Goal: Information Seeking & Learning: Learn about a topic

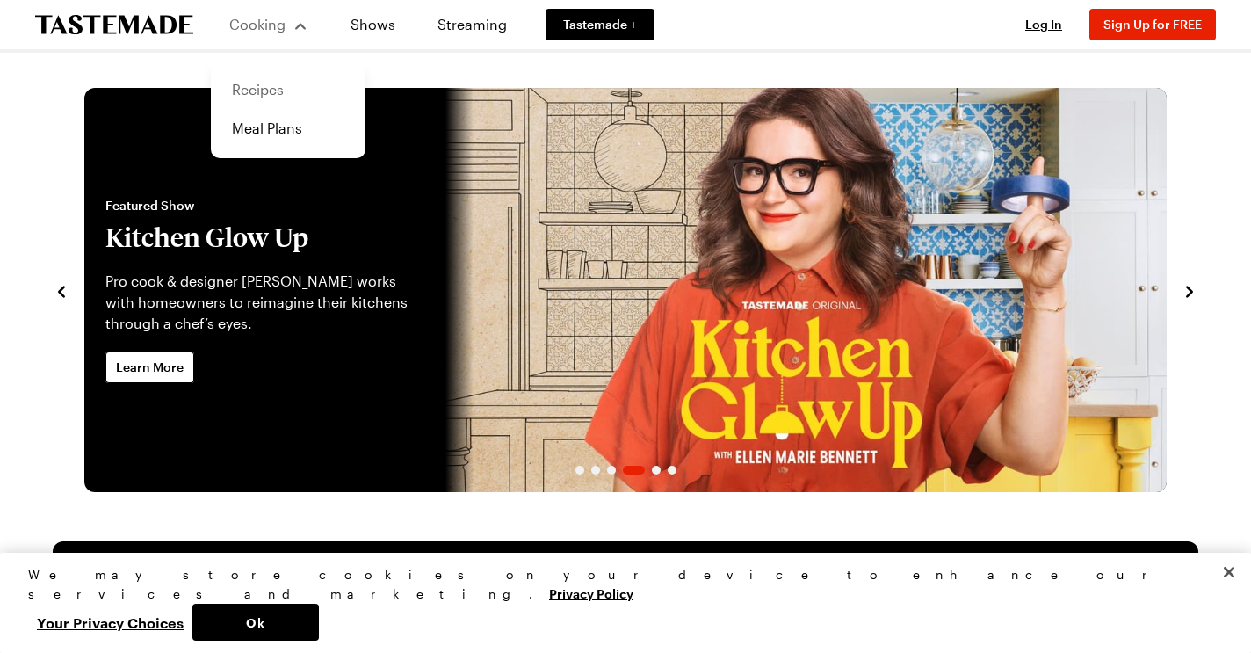
click at [263, 97] on link "Recipes" at bounding box center [288, 89] width 134 height 39
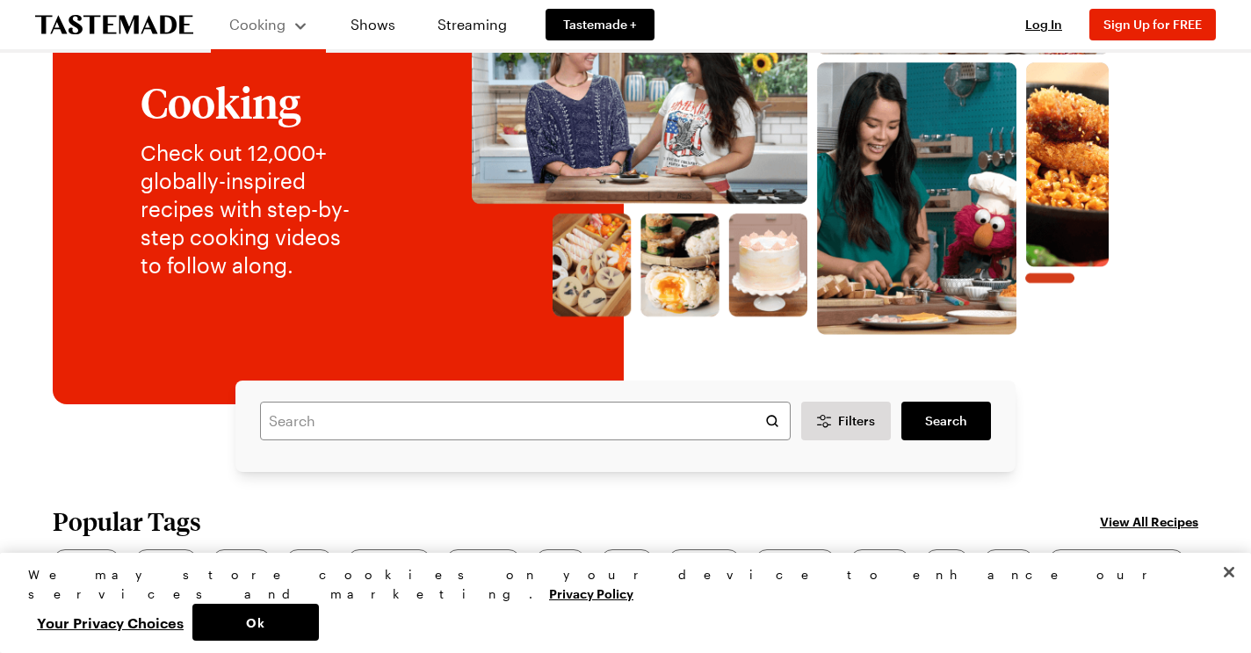
scroll to position [139, 0]
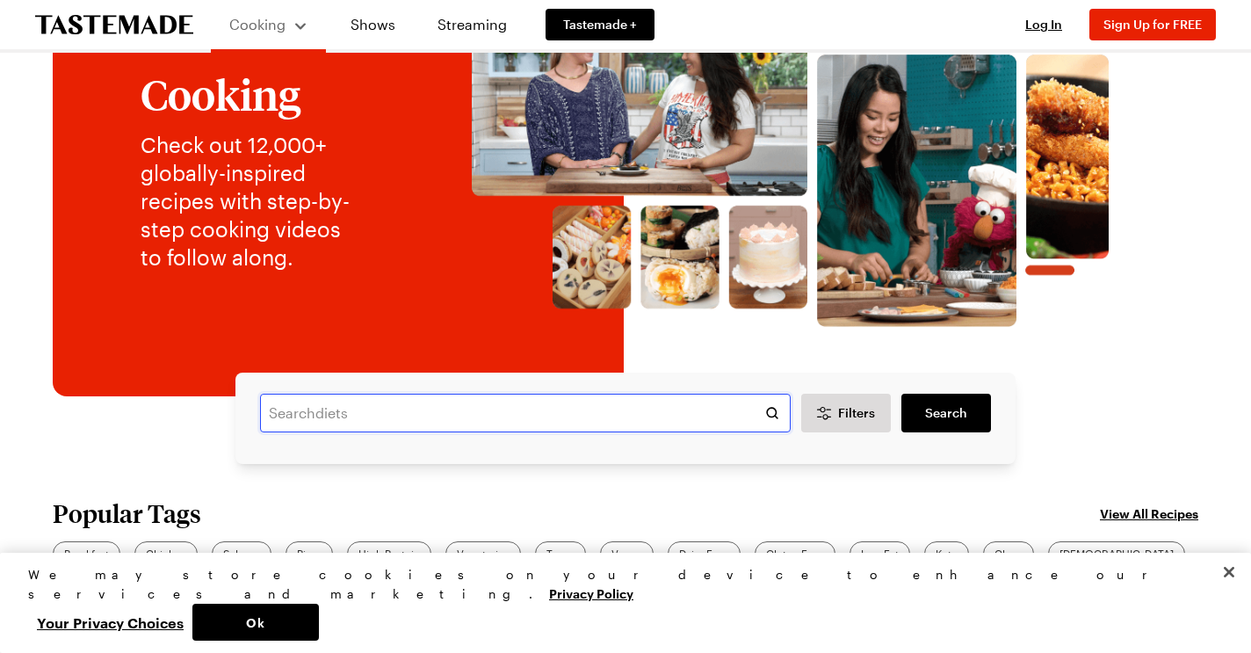
click at [379, 424] on input "text" at bounding box center [525, 413] width 531 height 39
type input "jerk ribs"
click at [945, 409] on span "Search" at bounding box center [946, 413] width 42 height 18
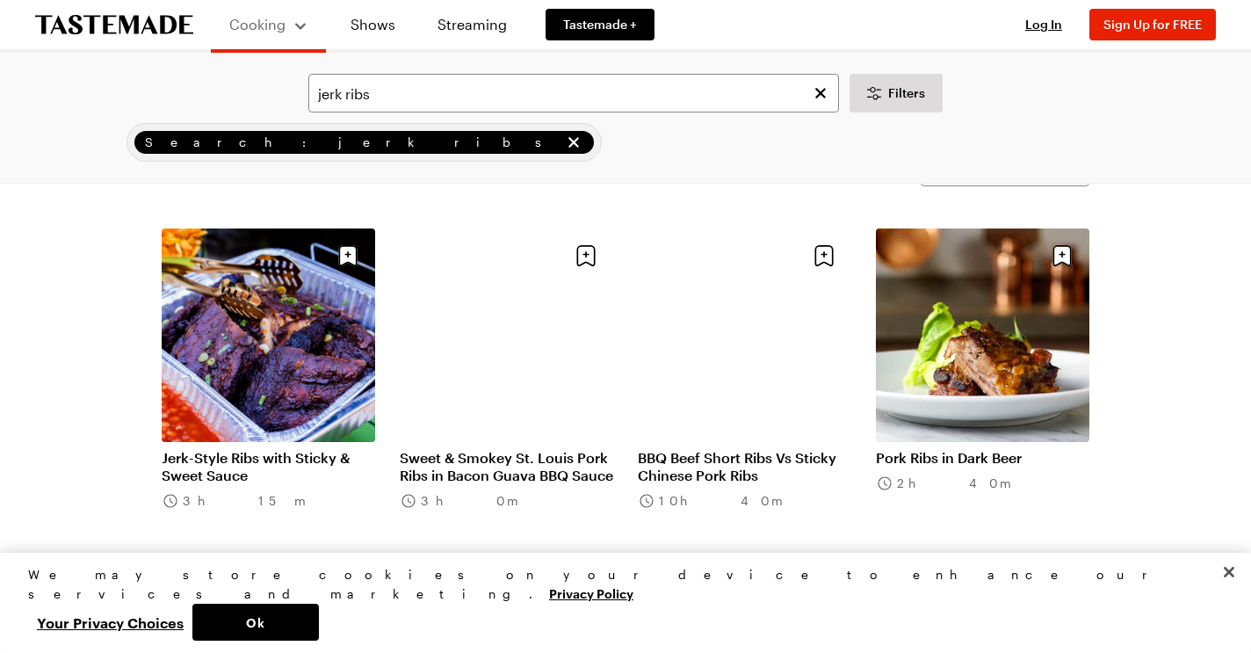
scroll to position [80, 0]
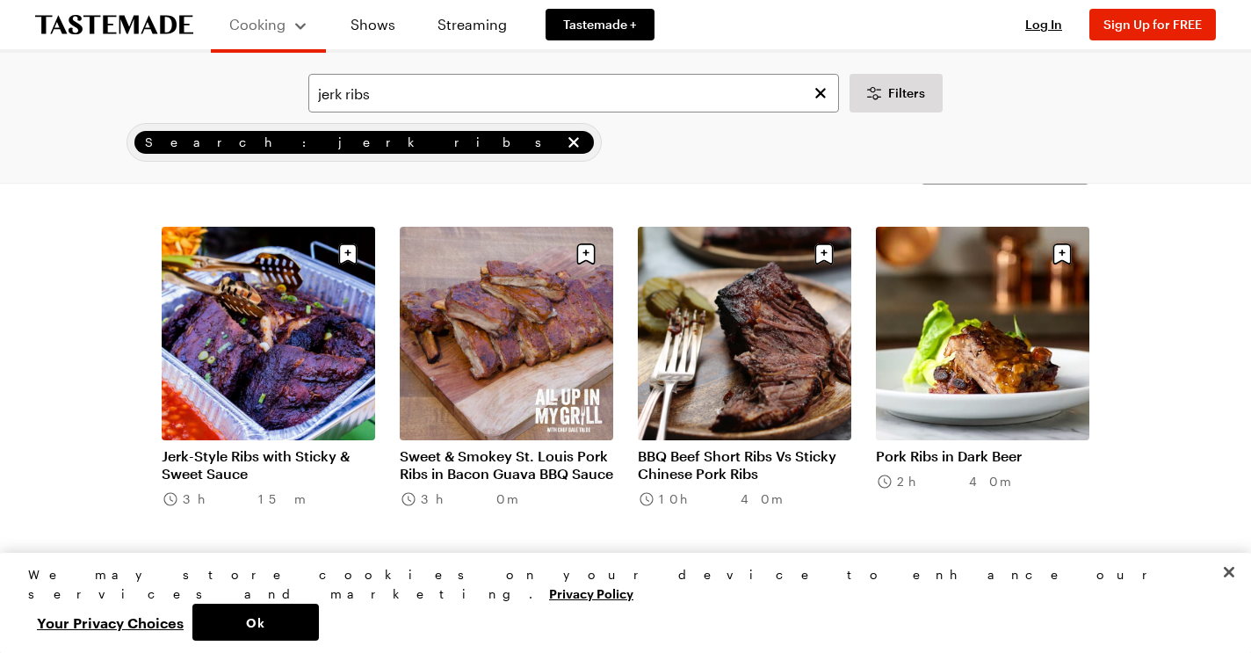
click at [300, 454] on link "Jerk-Style Ribs with Sticky & Sweet Sauce" at bounding box center [269, 464] width 214 height 35
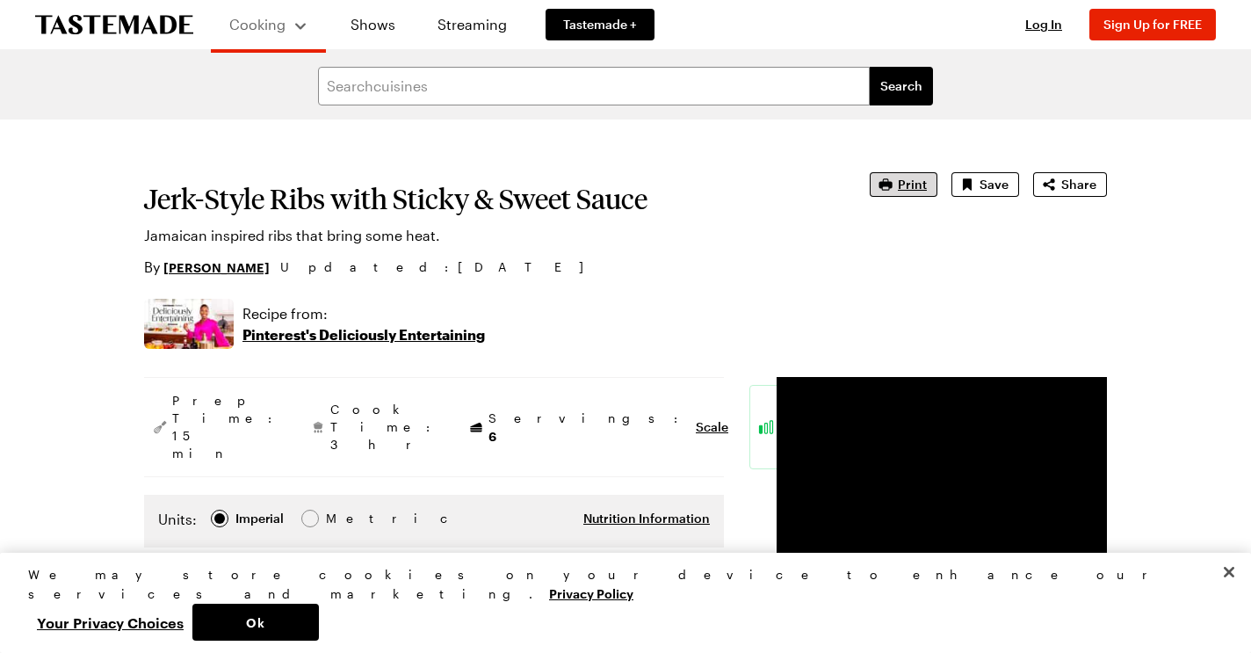
click at [908, 181] on span "Print" at bounding box center [912, 185] width 29 height 18
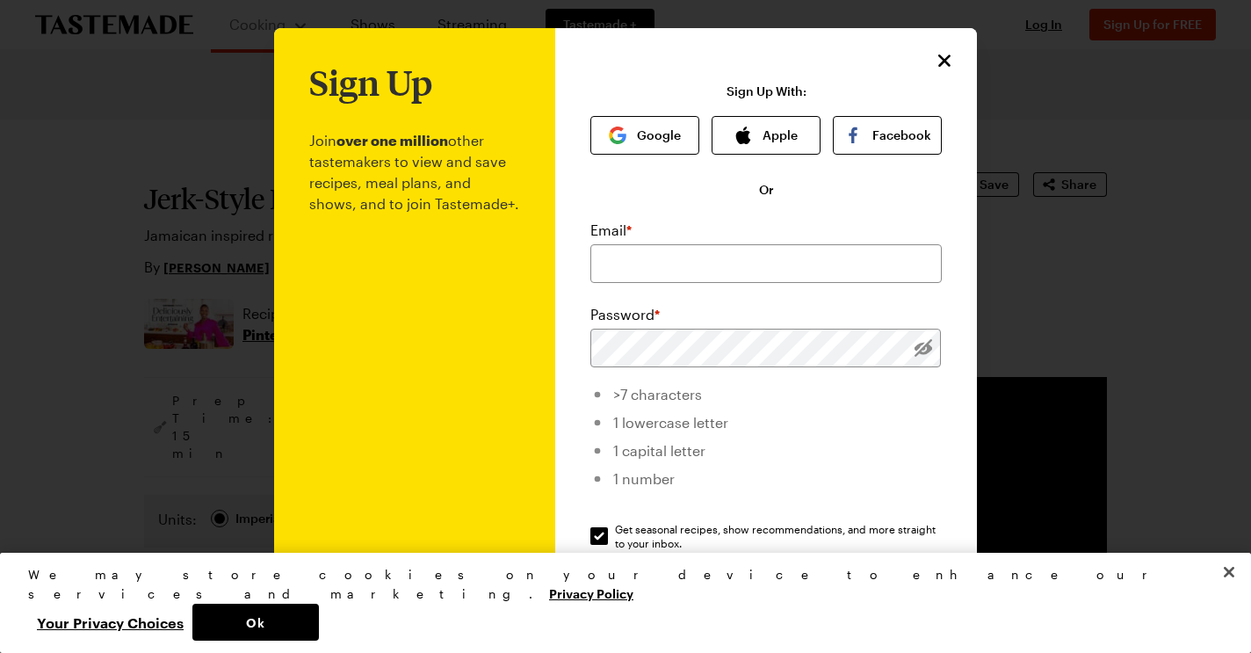
click at [946, 66] on icon "Close" at bounding box center [944, 60] width 21 height 21
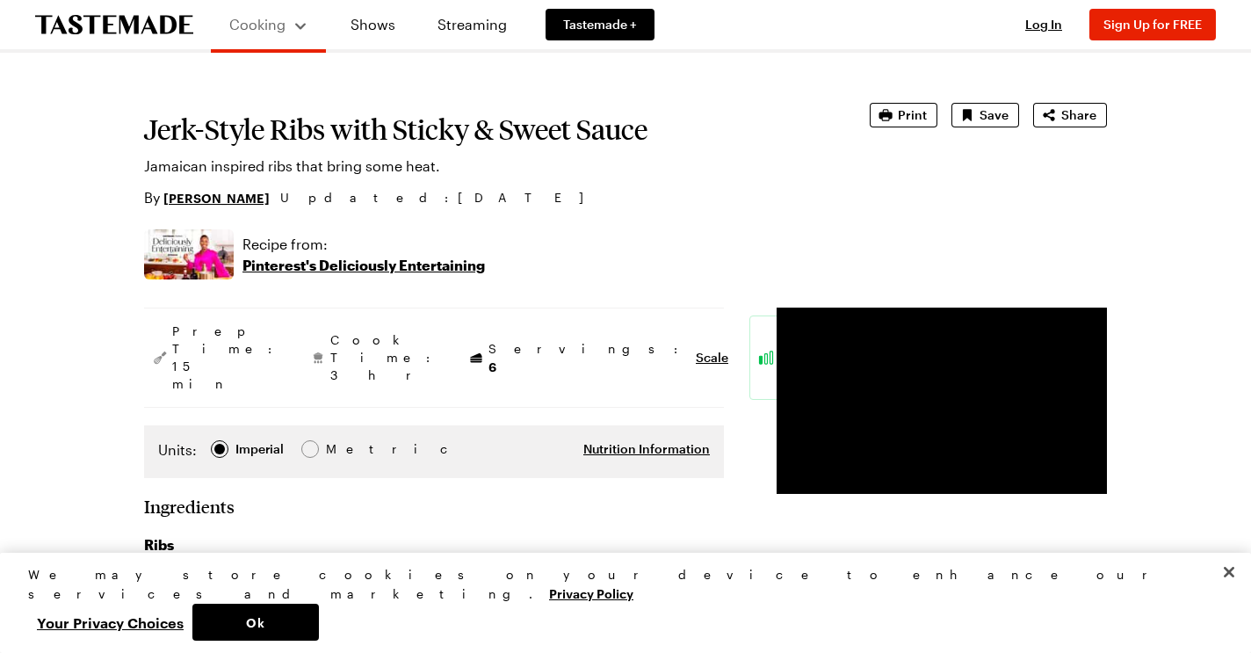
scroll to position [164, 0]
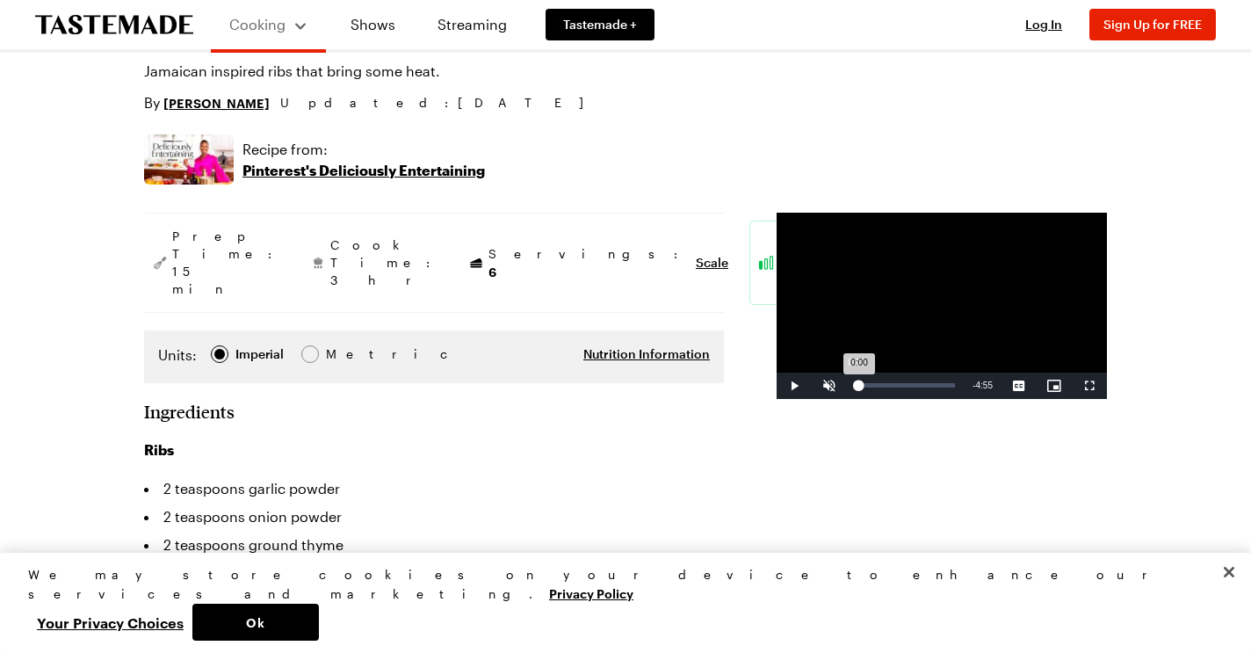
drag, startPoint x: 934, startPoint y: 457, endPoint x: 728, endPoint y: 453, distance: 205.7
click at [847, 399] on div "Loaded : 6.59% 0:00 0:00" at bounding box center [905, 386] width 117 height 26
click at [847, 399] on div "Loaded : 30.45% 1:17 0:48" at bounding box center [905, 386] width 117 height 26
click at [932, 387] on div "1:40" at bounding box center [932, 385] width 1 height 4
click at [961, 387] on div "2:19" at bounding box center [961, 385] width 1 height 4
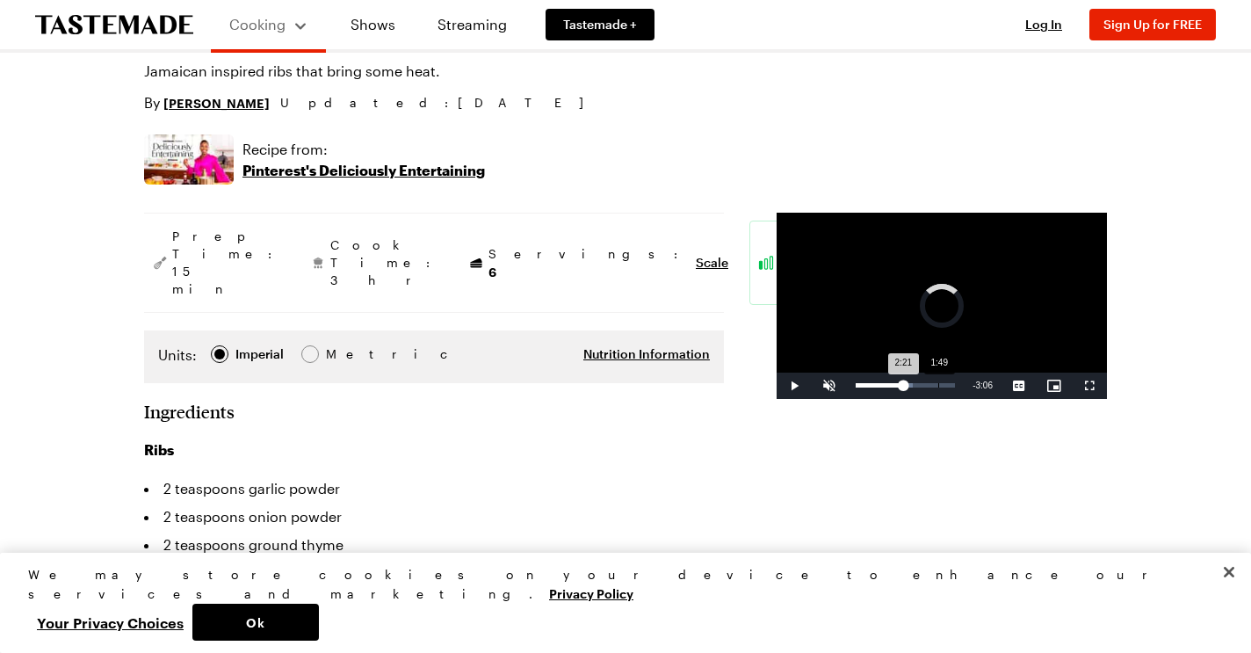
click at [847, 399] on div "Loaded : 57.55% 1:49 2:21" at bounding box center [905, 386] width 117 height 26
click at [812, 386] on span "Video Player" at bounding box center [829, 386] width 35 height 0
click at [928, 387] on div "1:35" at bounding box center [928, 385] width 1 height 4
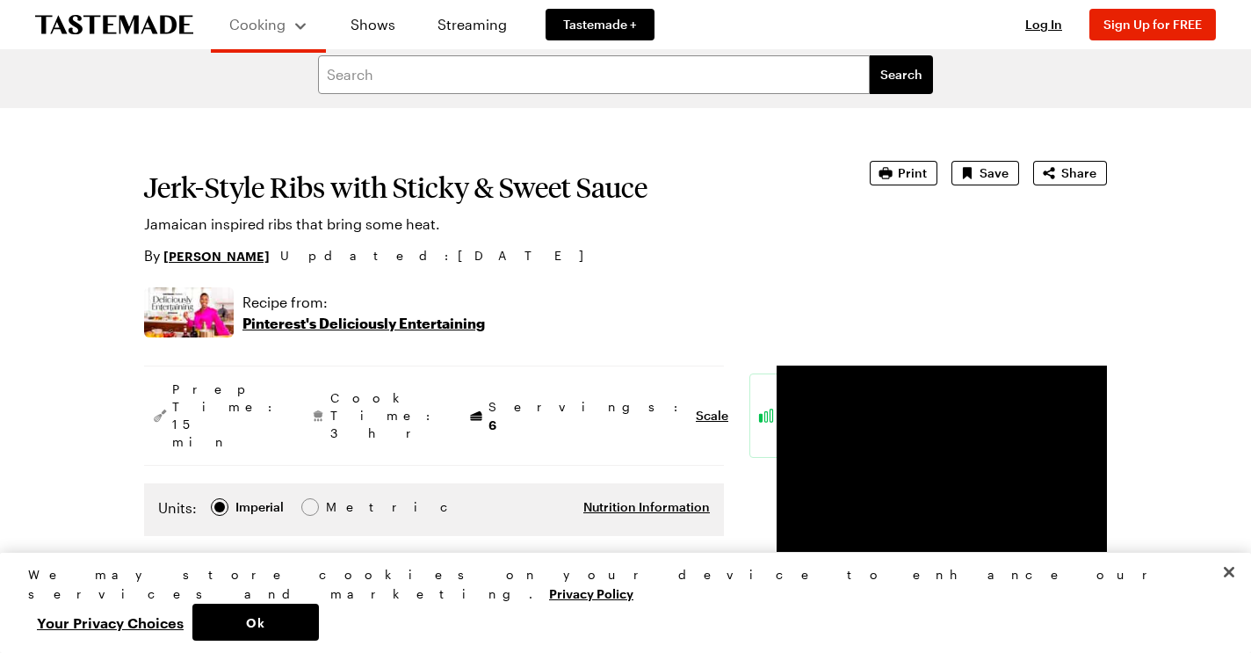
scroll to position [93, 0]
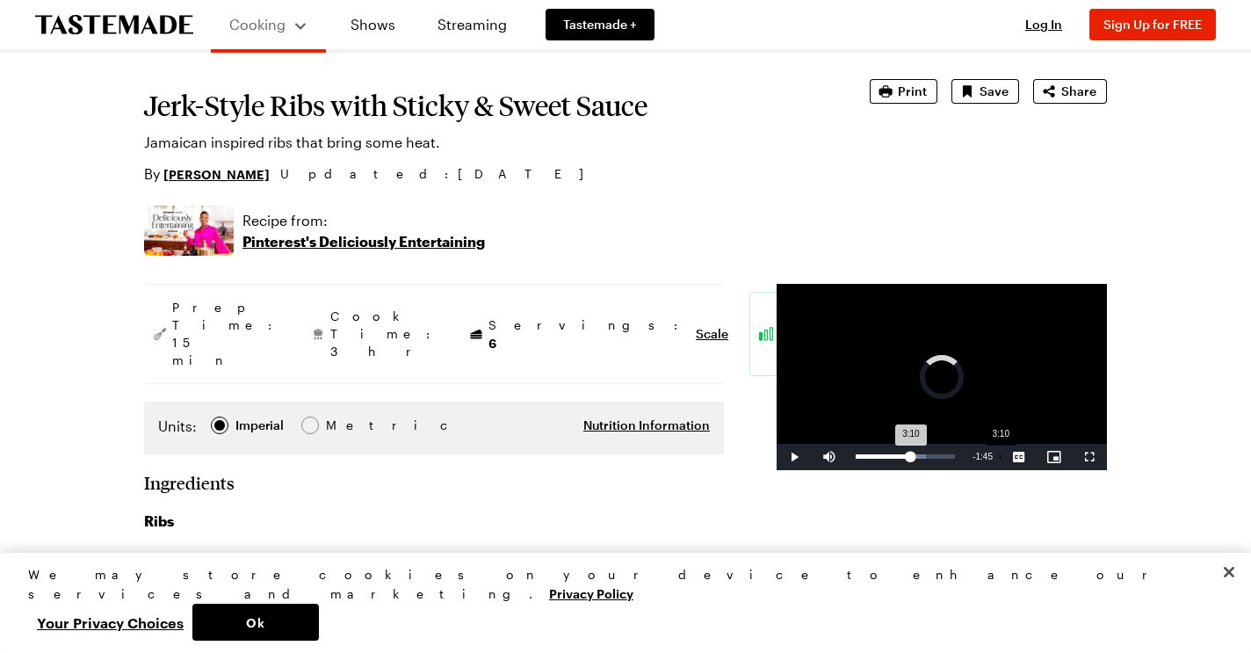
click at [1000, 459] on div "3:10" at bounding box center [1000, 456] width 1 height 4
click at [1022, 459] on div "3:39" at bounding box center [1022, 456] width 1 height 4
click at [330, 235] on p "Pinterest's Deliciously Entertaining" at bounding box center [364, 241] width 243 height 21
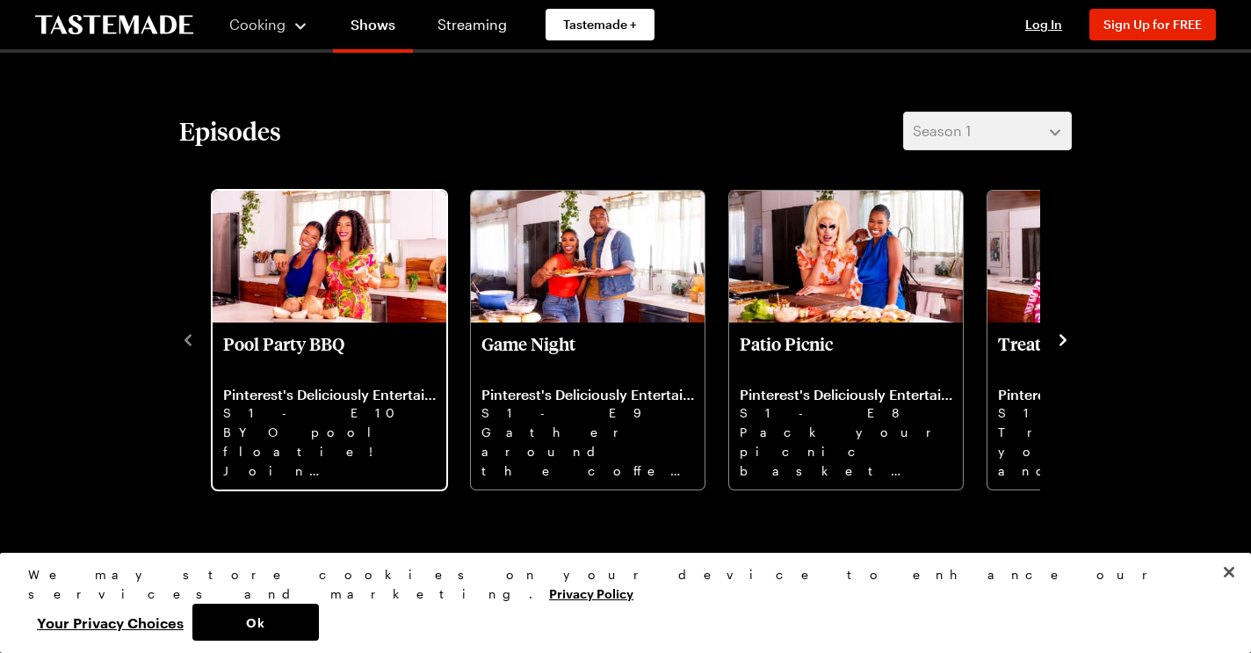
scroll to position [435, 0]
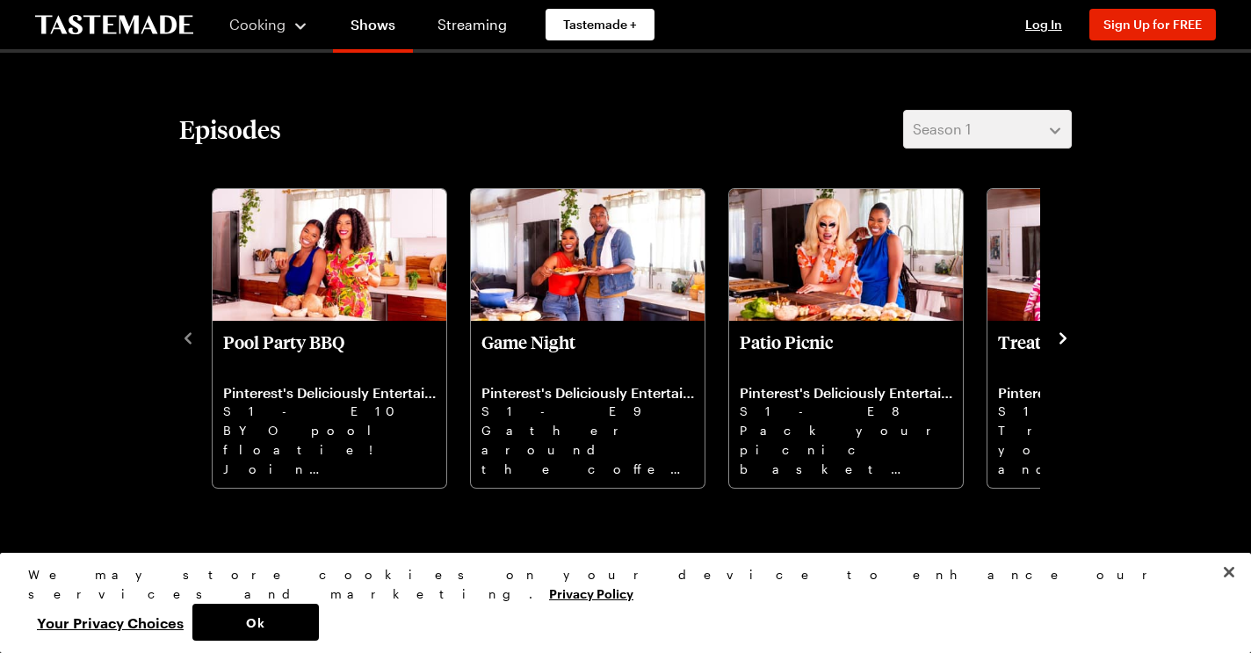
click at [1066, 328] on button "navigate to next item" at bounding box center [1063, 336] width 18 height 21
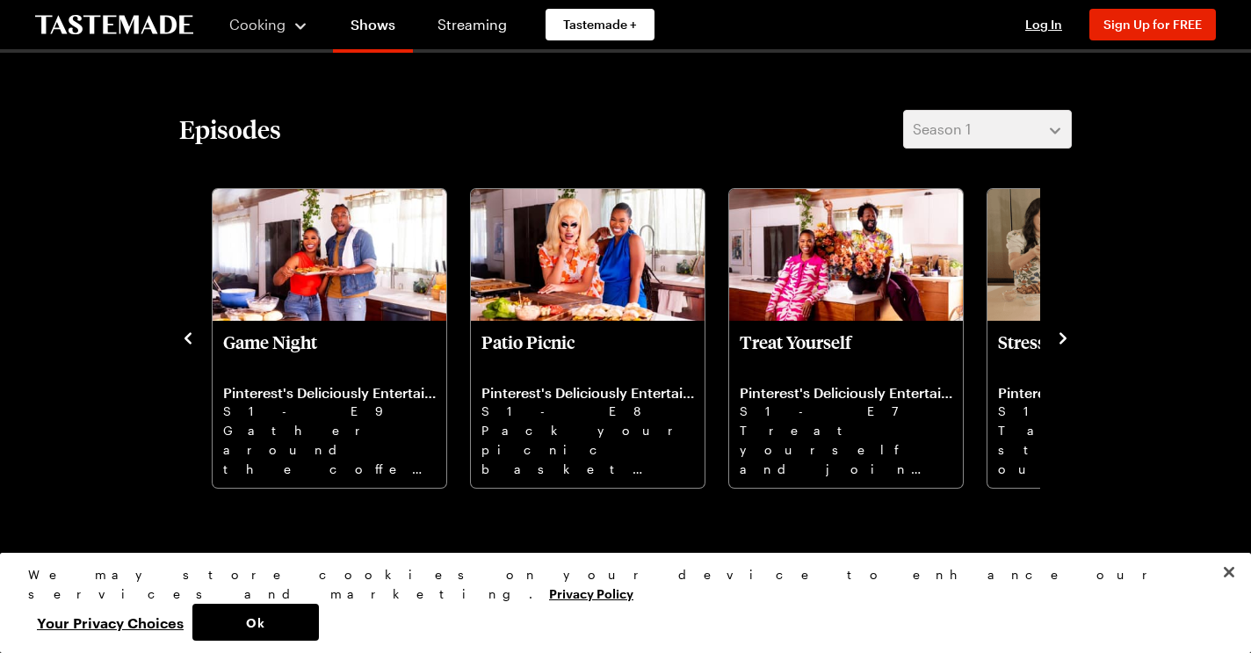
click at [197, 342] on div "Pool Party BBQ Pinterest's Deliciously Entertaining S1 - E10 BYO pool floatie! …" at bounding box center [625, 337] width 893 height 306
click at [187, 342] on icon "navigate to previous item" at bounding box center [188, 339] width 18 height 18
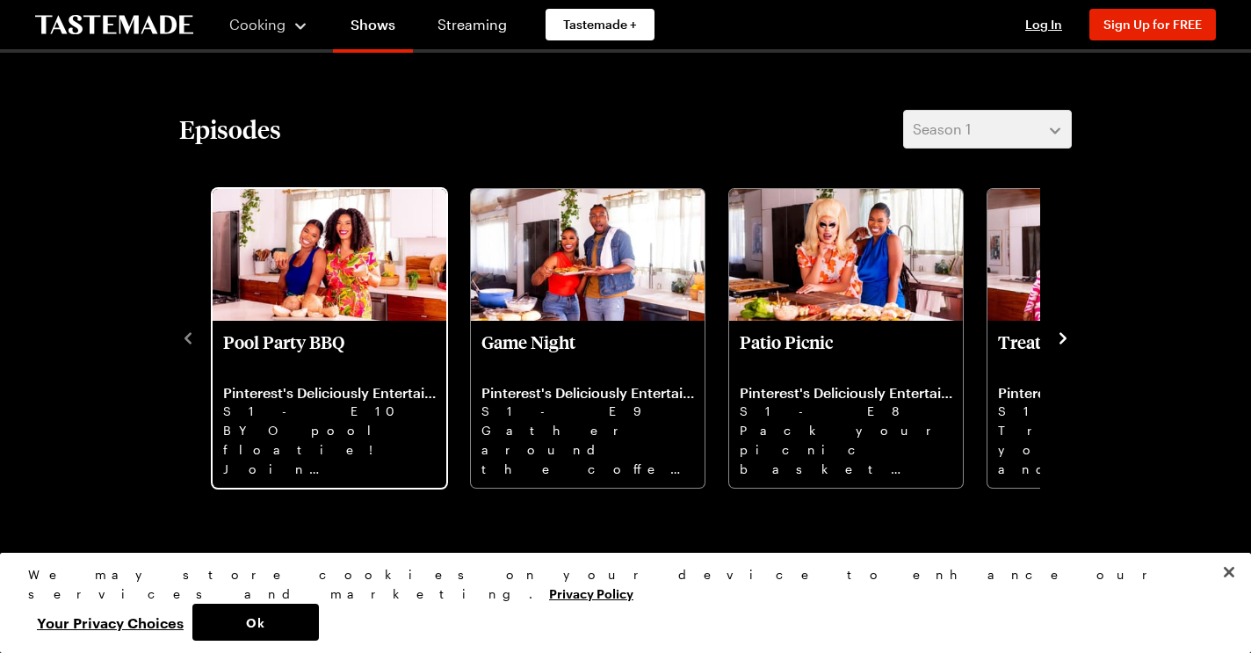
click at [370, 452] on p "BYO pool floatie! Join host [PERSON_NAME] as she uses Pinterest to plan a BBQ b…" at bounding box center [329, 449] width 213 height 56
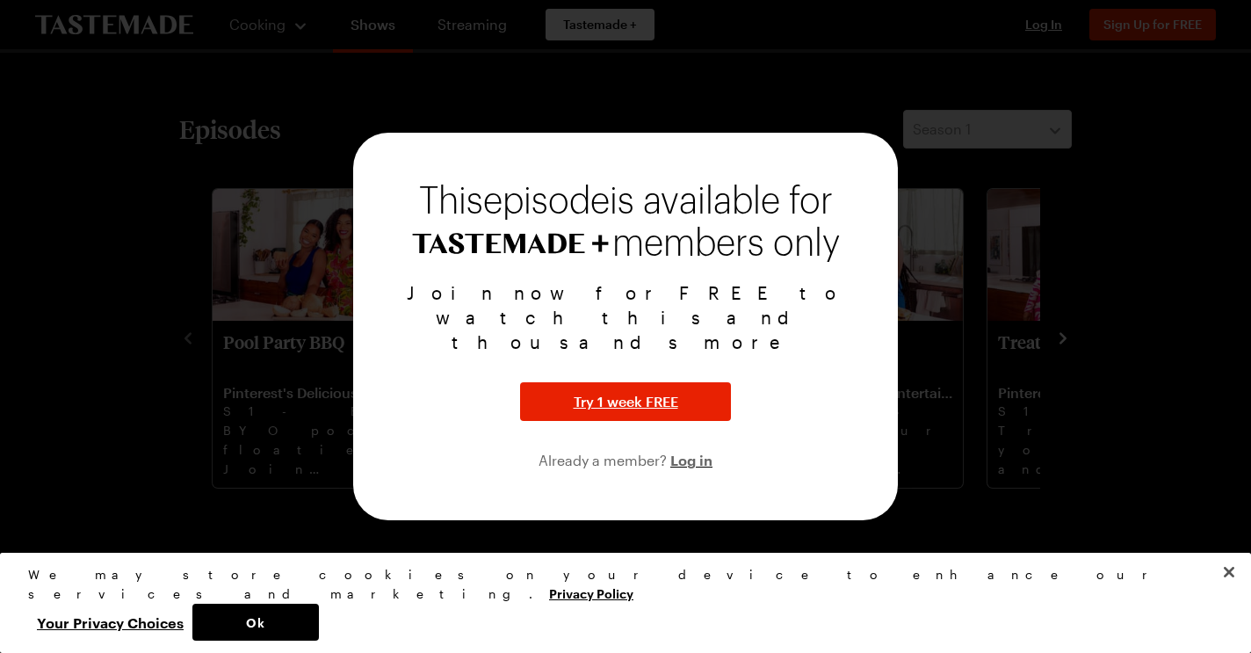
click at [182, 436] on div at bounding box center [625, 326] width 1251 height 653
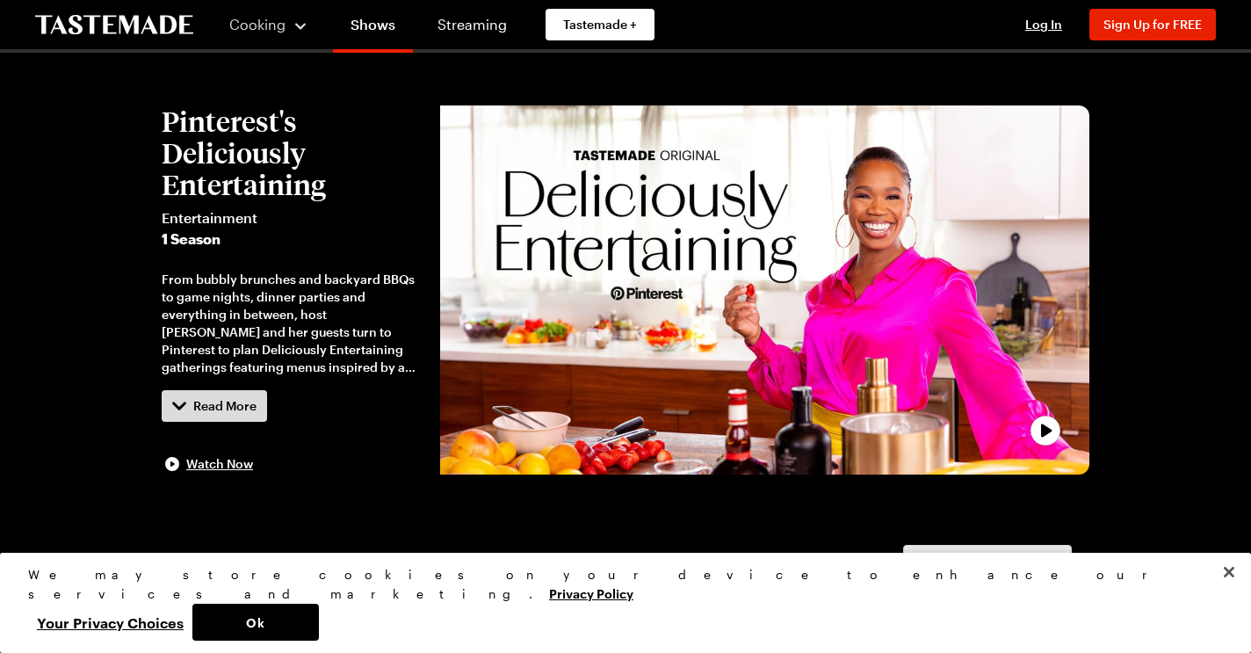
scroll to position [0, 0]
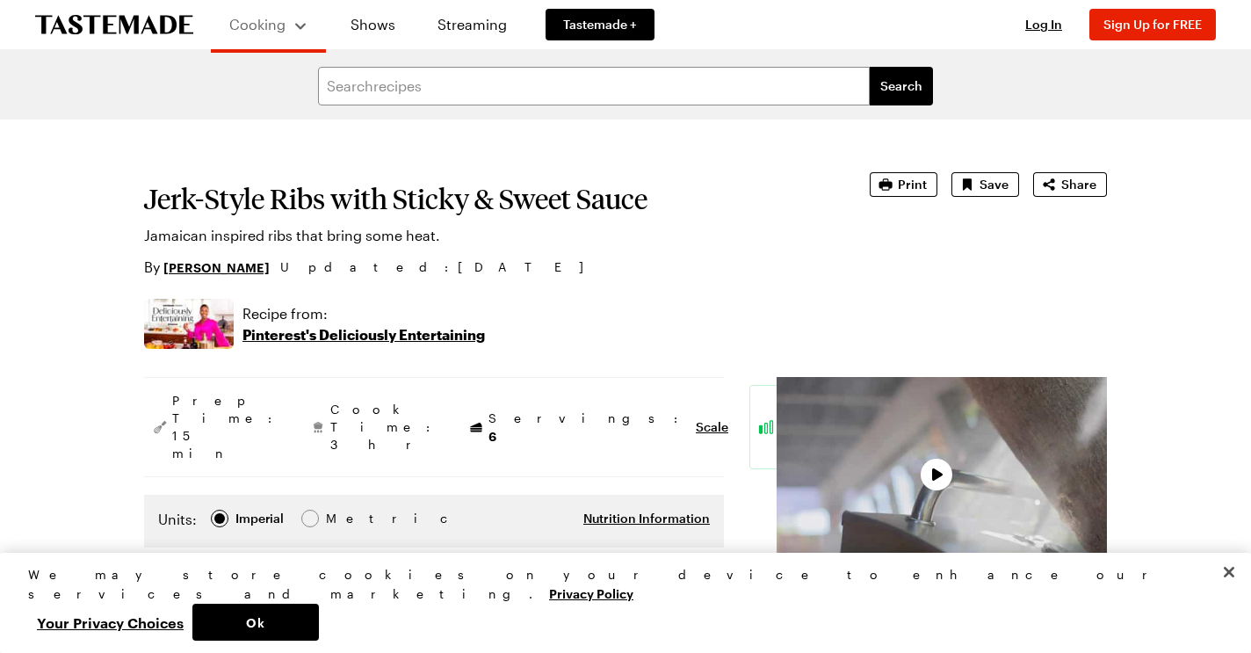
click at [213, 262] on link "[PERSON_NAME]" at bounding box center [216, 266] width 106 height 19
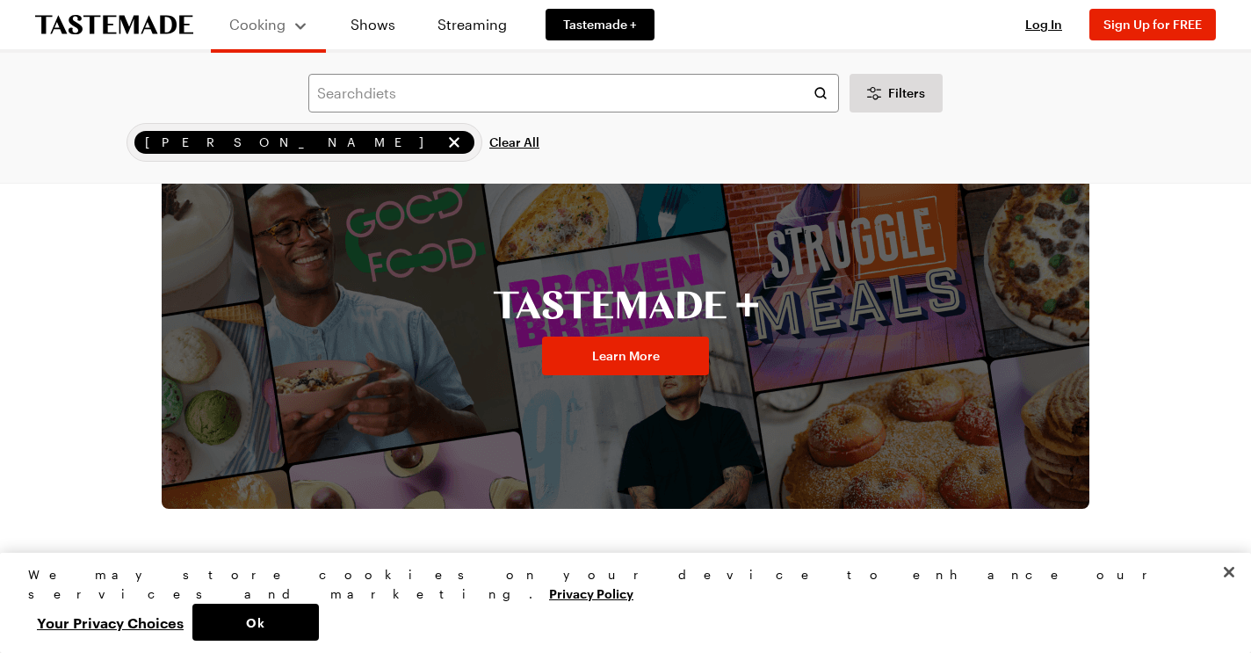
scroll to position [1600, 0]
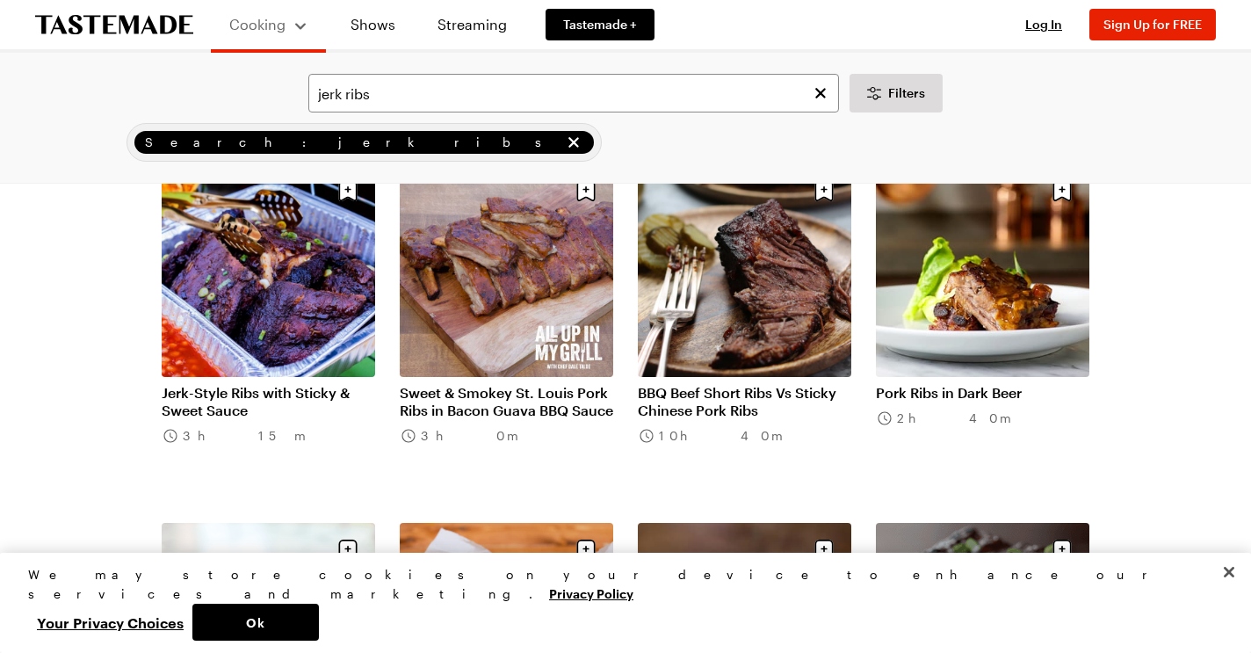
scroll to position [116, 0]
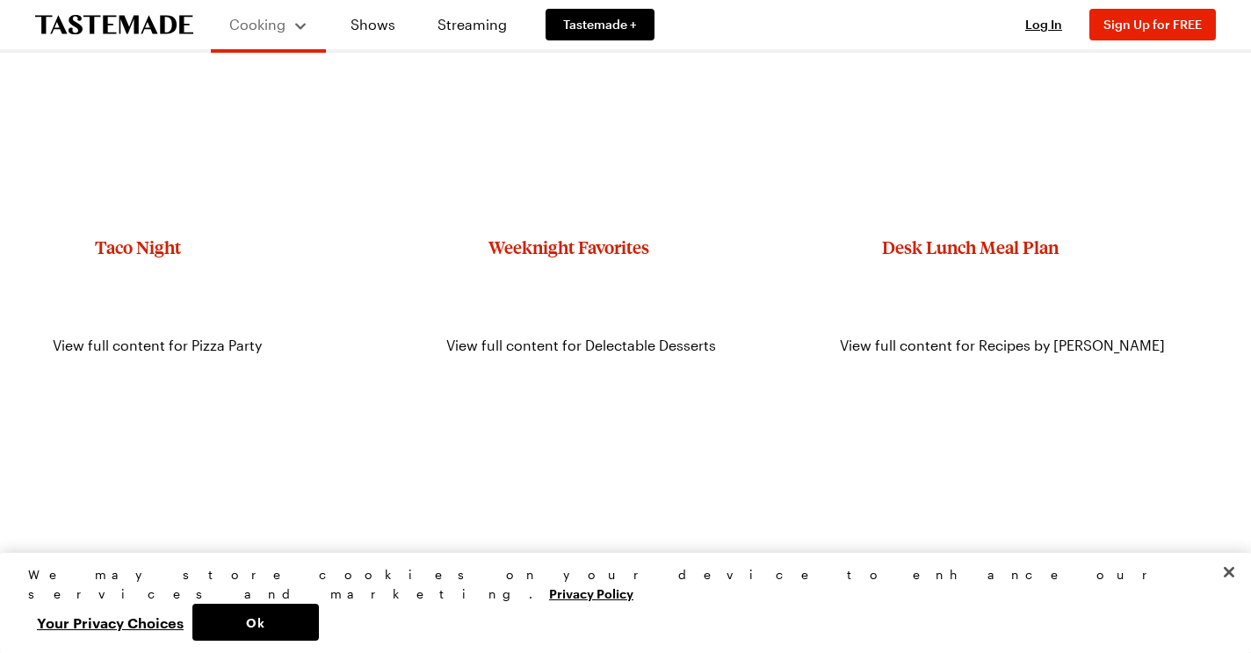
scroll to position [2461, 0]
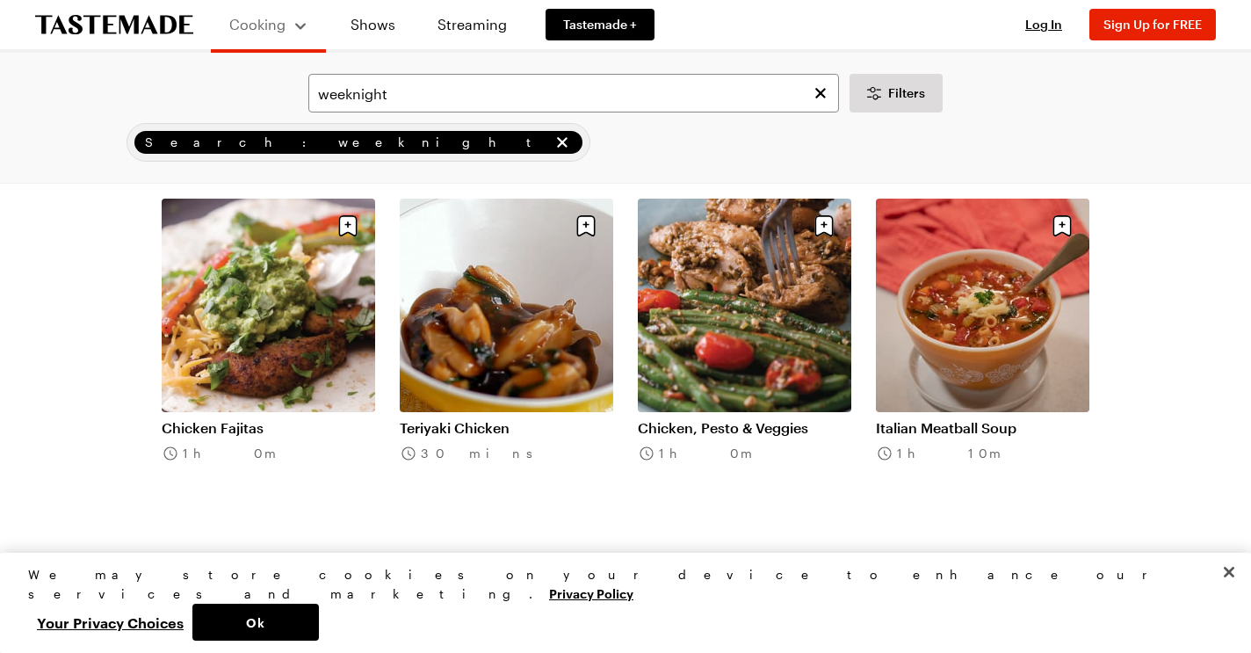
click at [460, 422] on link "Teriyaki Chicken" at bounding box center [507, 428] width 214 height 18
